Goal: Find specific page/section: Find specific page/section

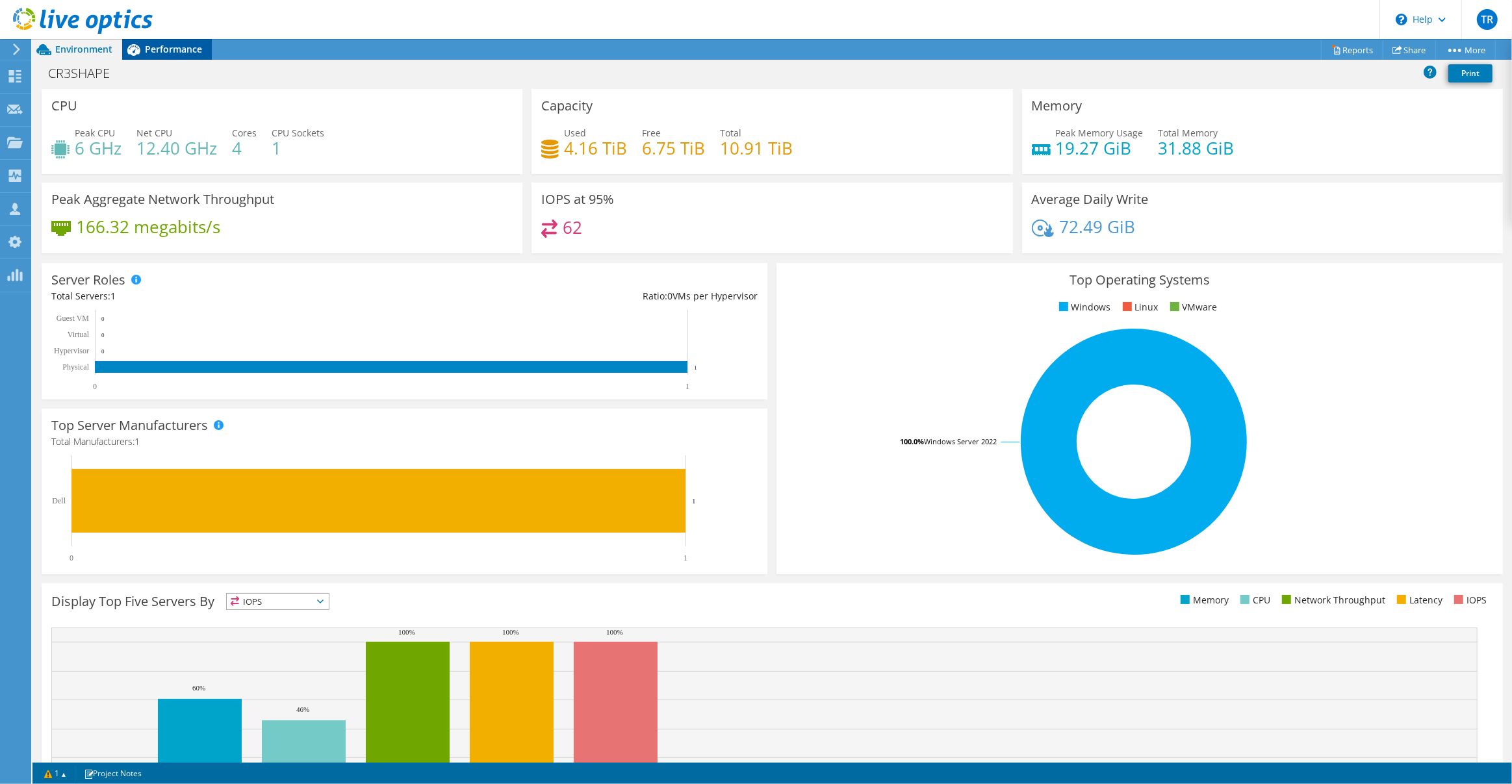
click at [186, 49] on span "Performance" at bounding box center [174, 49] width 57 height 12
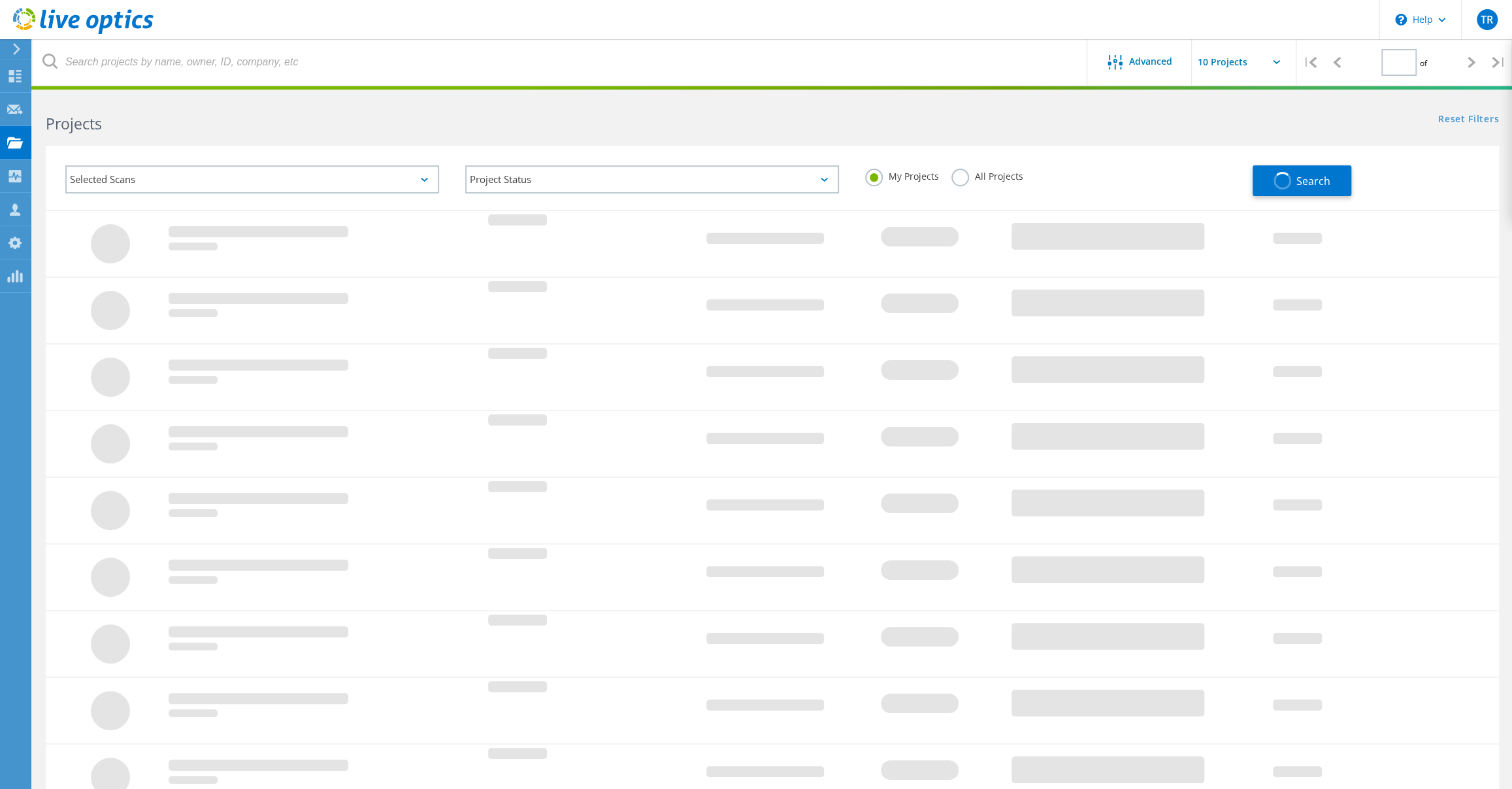
type input "1"
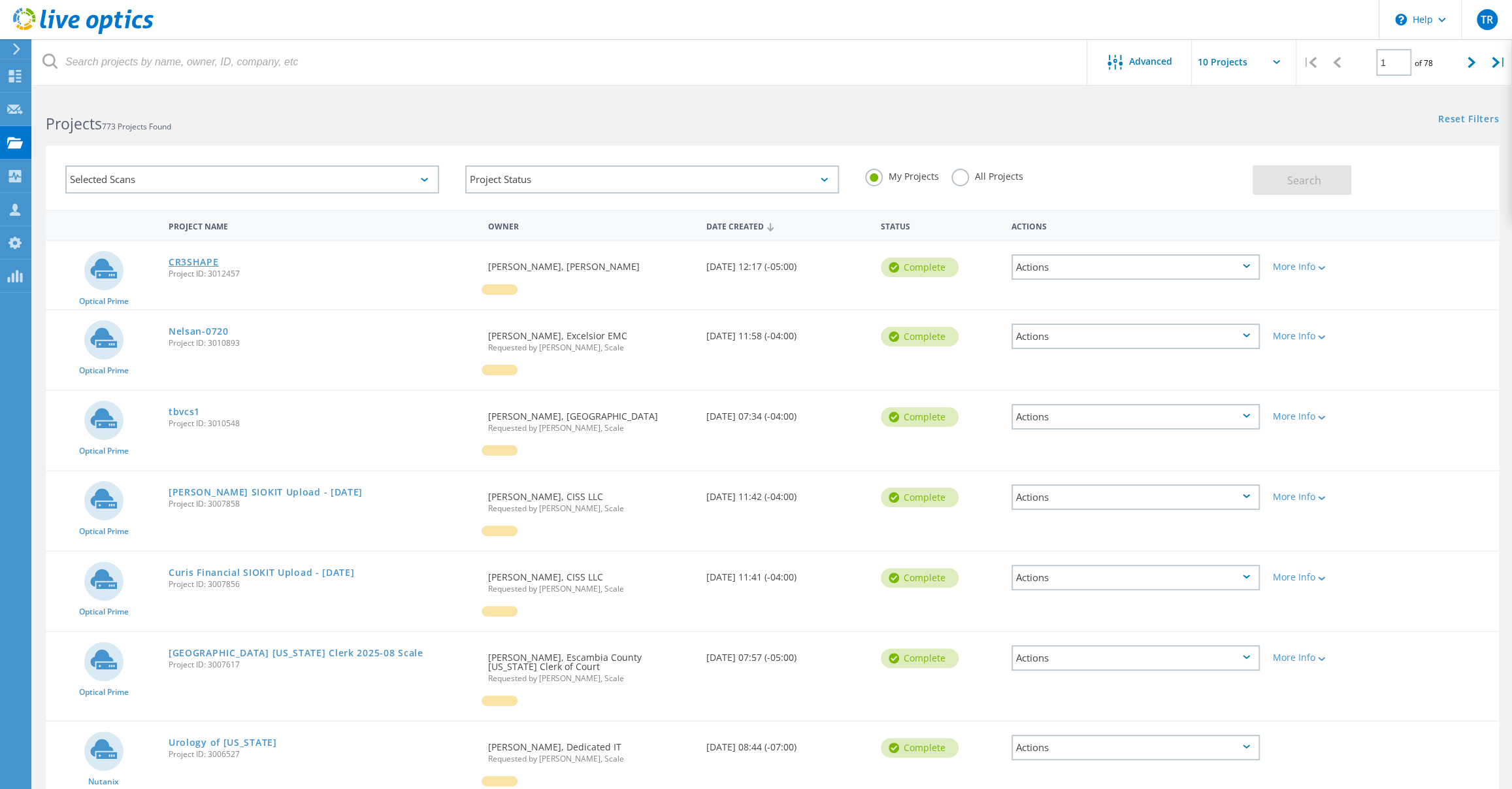
click at [210, 260] on link "CR3SHAPE" at bounding box center [193, 262] width 50 height 9
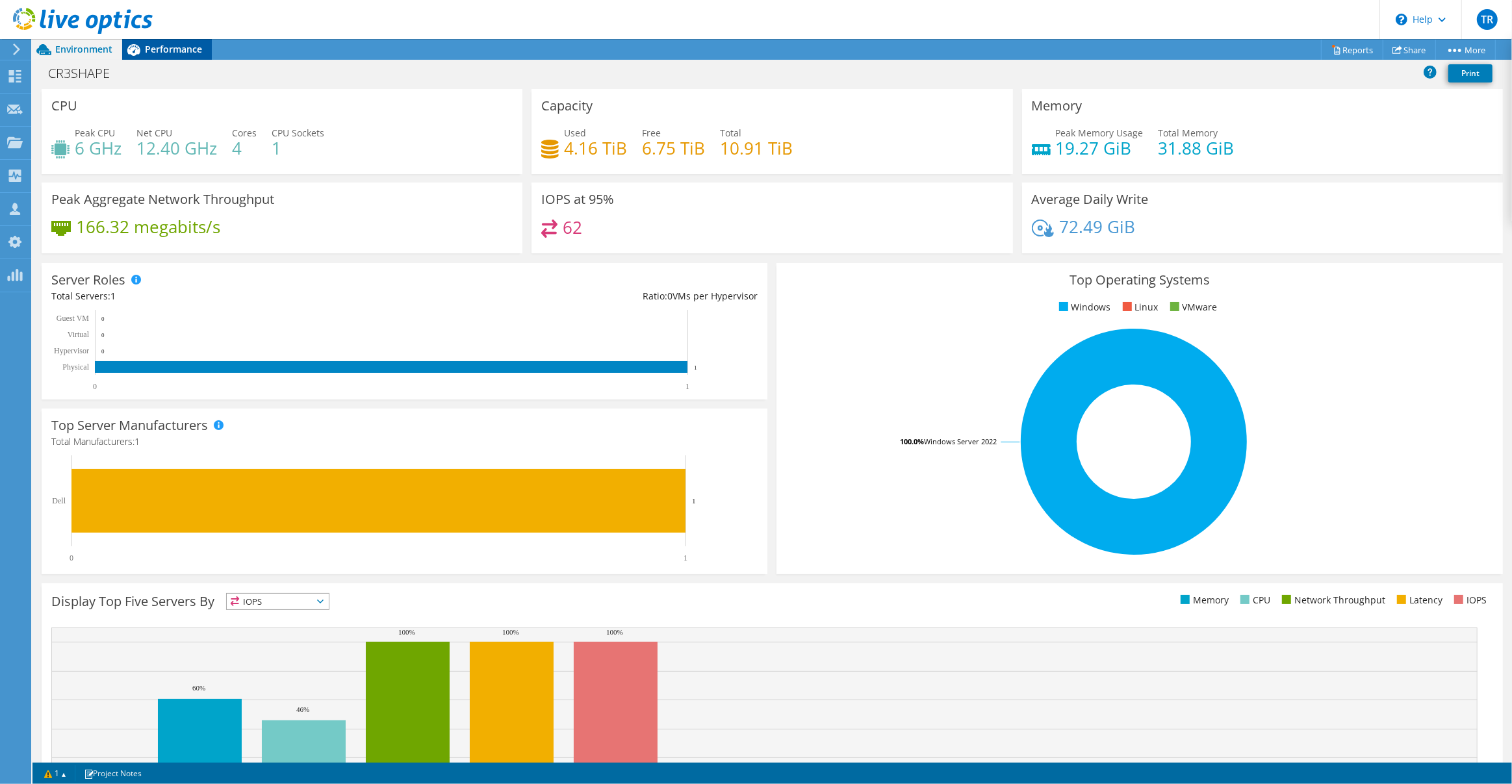
click at [177, 47] on span "Performance" at bounding box center [174, 49] width 57 height 12
